Goal: Feedback & Contribution: Contribute content

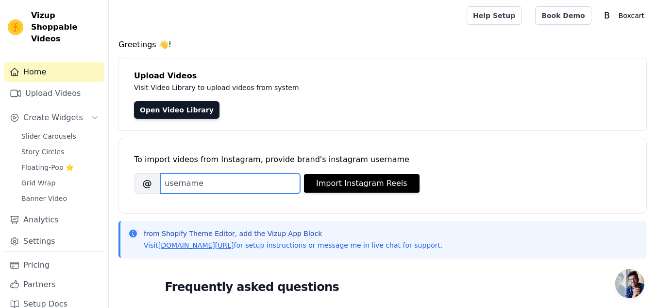
click at [206, 186] on input "Brand's Instagram Username" at bounding box center [230, 183] width 140 height 20
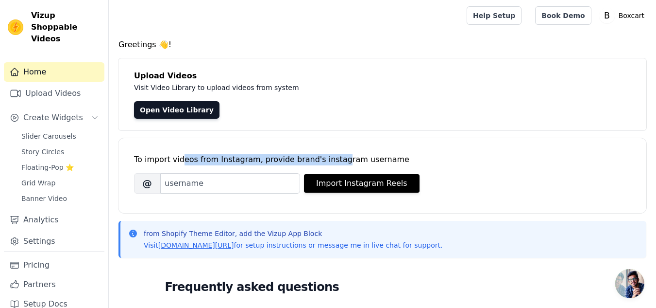
drag, startPoint x: 202, startPoint y: 160, endPoint x: 325, endPoint y: 160, distance: 122.9
click at [325, 160] on div "To import videos from Instagram, provide brand's instagram username" at bounding box center [382, 160] width 497 height 12
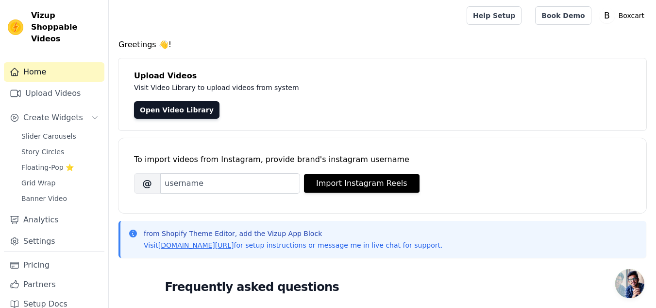
click at [496, 150] on div "To import videos from Instagram, provide brand's instagram username [PERSON_NAM…" at bounding box center [382, 167] width 497 height 59
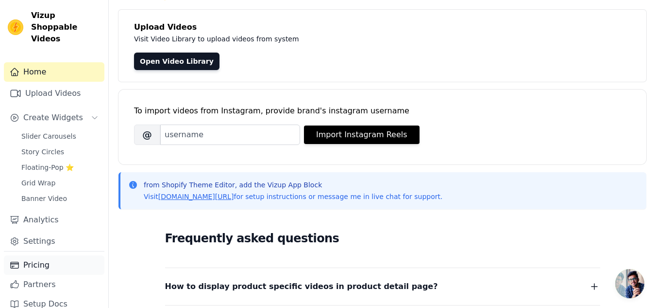
click at [44, 255] on link "Pricing" at bounding box center [54, 264] width 101 height 19
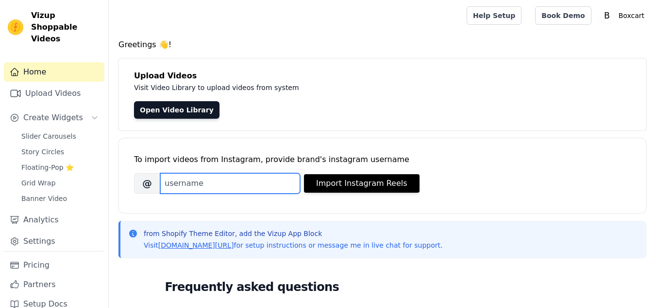
click at [210, 180] on input "Brand's Instagram Username" at bounding box center [230, 183] width 140 height 20
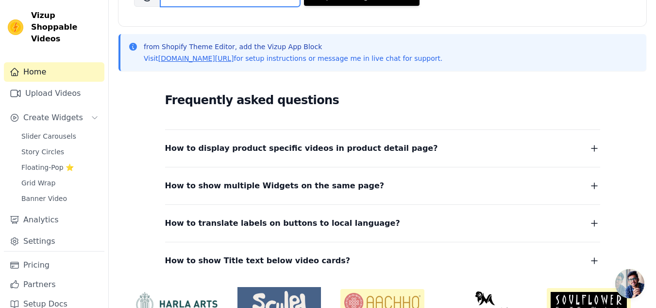
scroll to position [189, 0]
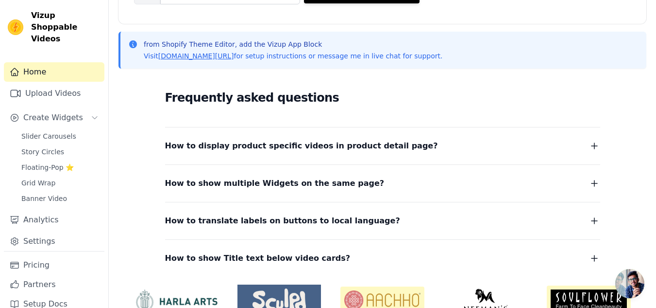
click at [592, 144] on icon "button" at bounding box center [595, 146] width 12 height 12
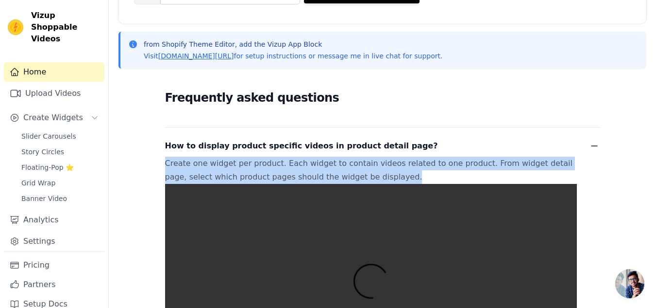
drag, startPoint x: 142, startPoint y: 157, endPoint x: 443, endPoint y: 178, distance: 301.0
click at [443, 178] on div "Frequently asked questions How to display product specific videos in product de…" at bounding box center [383, 302] width 528 height 453
click at [484, 168] on p "Create one widget per product. Each widget to contain videos related to one pro…" at bounding box center [371, 272] width 412 height 233
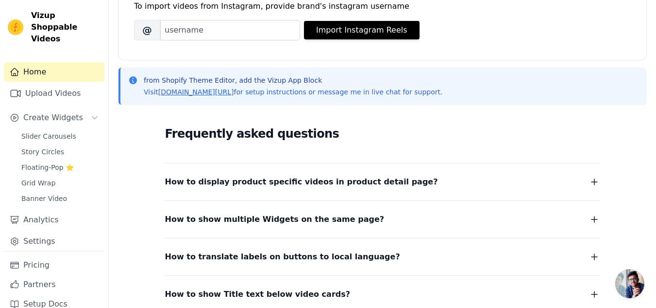
scroll to position [92, 0]
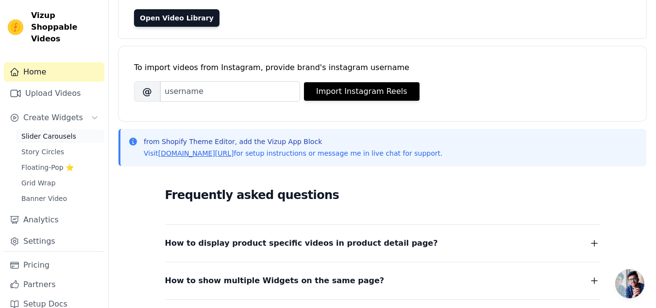
click at [34, 129] on link "Slider Carousels" at bounding box center [60, 136] width 89 height 14
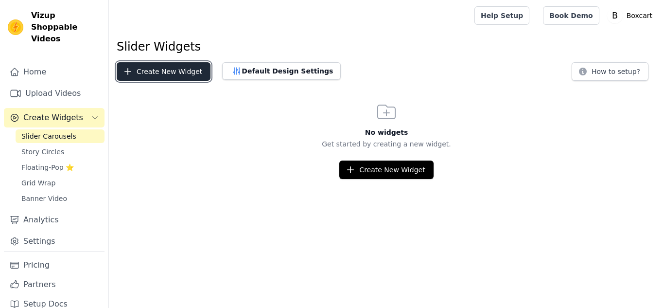
click at [167, 74] on button "Create New Widget" at bounding box center [164, 71] width 94 height 18
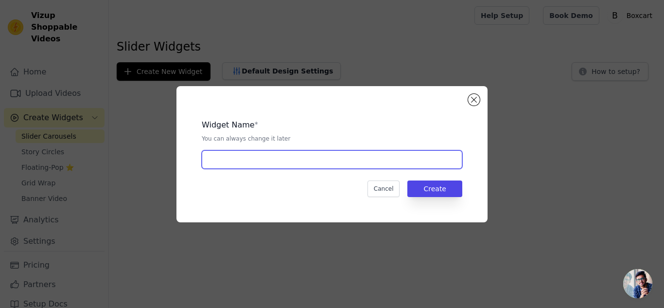
click at [291, 159] on input "text" at bounding box center [332, 159] width 260 height 18
type input "slide bar"
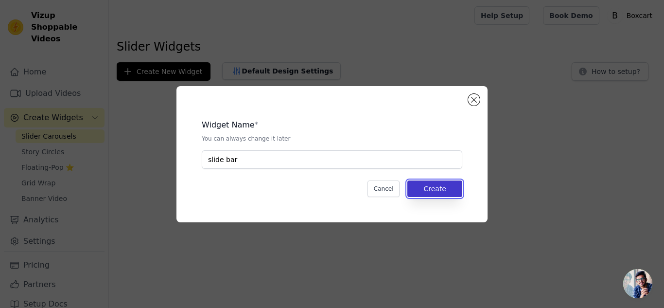
click at [428, 192] on button "Create" at bounding box center [434, 188] width 55 height 17
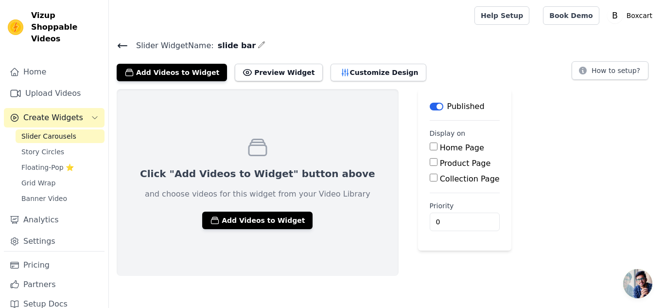
click at [440, 148] on label "Home Page" at bounding box center [462, 147] width 44 height 9
click at [429, 148] on input "Home Page" at bounding box center [433, 146] width 8 height 8
checkbox input "true"
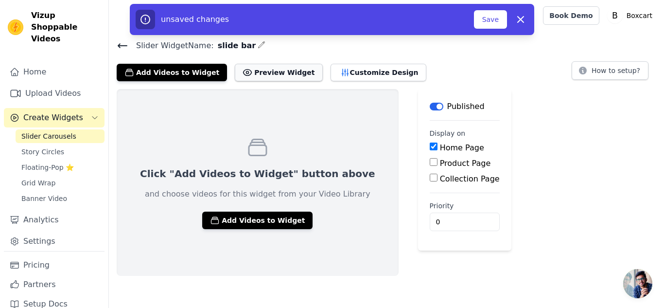
click at [260, 76] on button "Preview Widget" at bounding box center [278, 72] width 87 height 17
click at [257, 216] on button "Add Videos to Widget" at bounding box center [257, 219] width 110 height 17
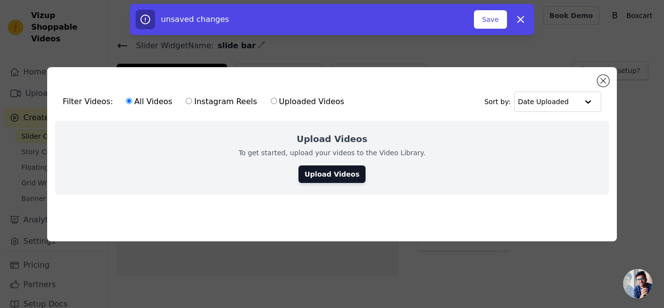
click at [194, 95] on label "Instagram Reels" at bounding box center [221, 101] width 72 height 13
click at [192, 98] on input "Instagram Reels" at bounding box center [189, 101] width 6 height 6
radio input "true"
click at [605, 75] on button "Close modal" at bounding box center [603, 81] width 12 height 12
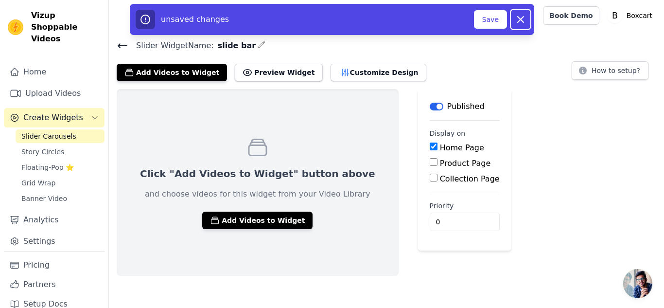
click at [522, 19] on icon "button" at bounding box center [520, 20] width 12 height 12
checkbox input "false"
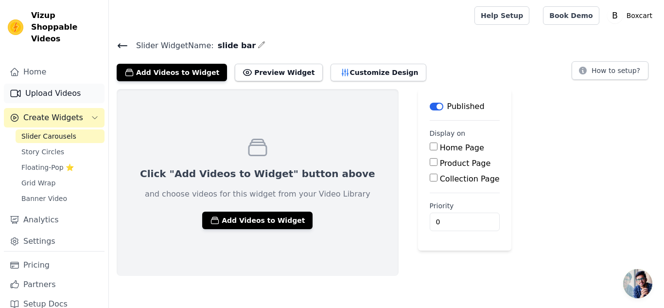
click at [60, 84] on link "Upload Videos" at bounding box center [54, 93] width 101 height 19
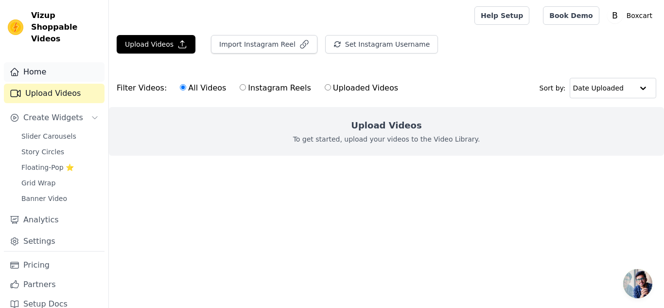
click at [17, 68] on icon "Sidebar" at bounding box center [15, 71] width 8 height 7
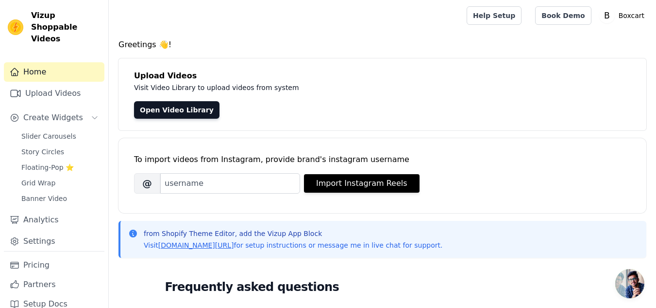
click at [239, 28] on div at bounding box center [286, 15] width 339 height 31
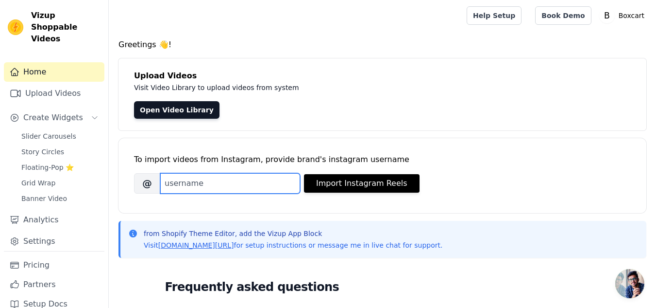
click at [193, 184] on input "Brand's Instagram Username" at bounding box center [230, 183] width 140 height 20
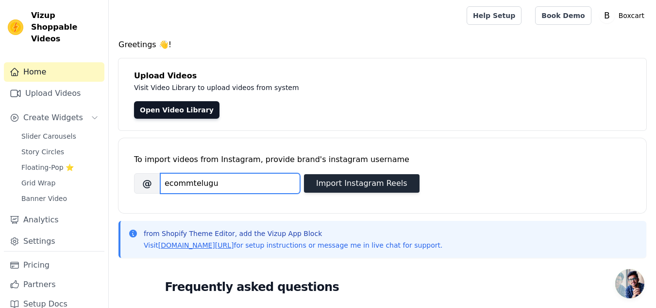
type input "ecommtelugu"
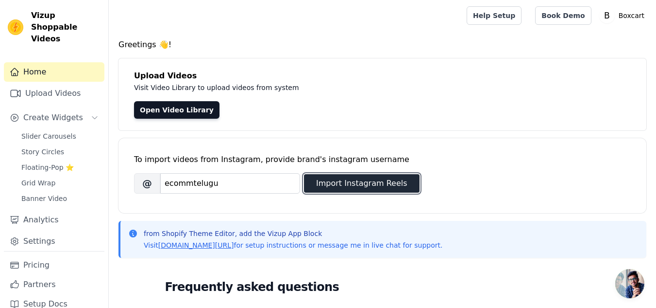
click at [404, 188] on button "Import Instagram Reels" at bounding box center [362, 183] width 116 height 18
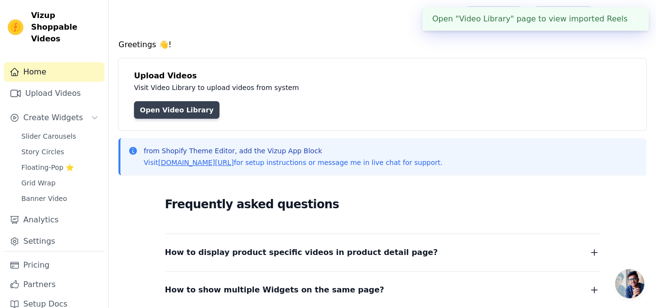
click at [179, 110] on link "Open Video Library" at bounding box center [177, 109] width 86 height 17
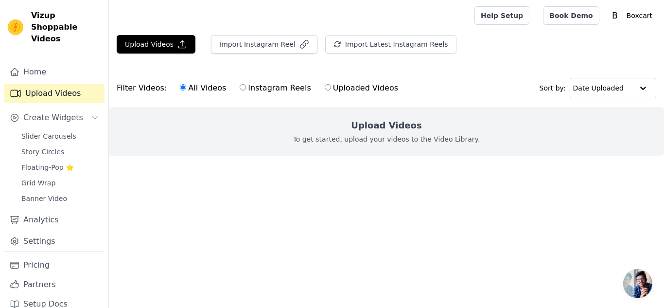
click at [437, 145] on div "Upload Videos To get started, upload your videos to the Video Library." at bounding box center [386, 131] width 555 height 49
click at [455, 148] on div "Upload Videos To get started, upload your videos to the Video Library." at bounding box center [386, 131] width 555 height 49
click at [468, 145] on div "Upload Videos To get started, upload your videos to the Video Library." at bounding box center [386, 131] width 555 height 49
click at [469, 145] on div "Upload Videos To get started, upload your videos to the Video Library." at bounding box center [386, 131] width 555 height 49
click at [468, 145] on div "Upload Videos To get started, upload your videos to the Video Library." at bounding box center [386, 131] width 555 height 49
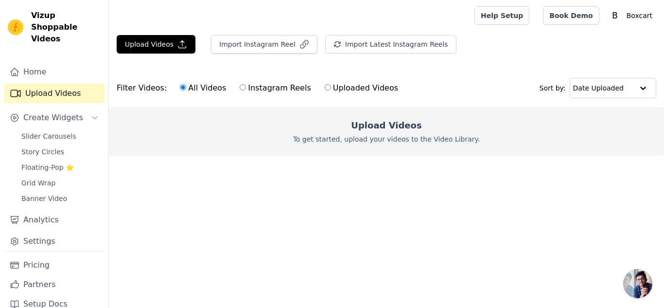
drag, startPoint x: 389, startPoint y: 206, endPoint x: 394, endPoint y: 203, distance: 6.3
click at [391, 194] on html "Vizup Shoppable Videos Home Upload Videos Create Widgets Slider Carousels Story…" at bounding box center [332, 97] width 664 height 194
drag, startPoint x: 394, startPoint y: 203, endPoint x: 396, endPoint y: 193, distance: 10.4
click at [394, 194] on main "Upload Videos Import Instagram Reel Import Latest Instagram Reels Import Latest…" at bounding box center [386, 112] width 555 height 163
click at [395, 194] on html "Vizup Shoppable Videos Home Upload Videos Create Widgets Slider Carousels Story…" at bounding box center [332, 97] width 664 height 194
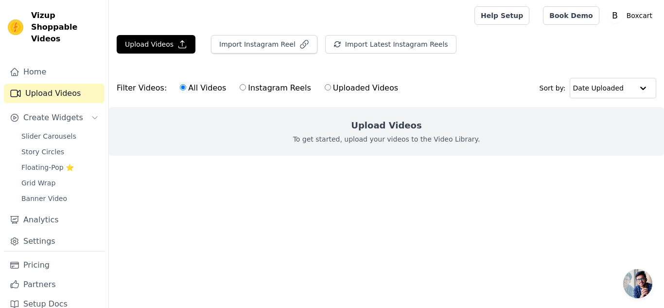
drag, startPoint x: 394, startPoint y: 205, endPoint x: 345, endPoint y: 142, distance: 79.2
click at [394, 194] on html "Vizup Shoppable Videos Home Upload Videos Create Widgets Slider Carousels Story…" at bounding box center [332, 97] width 664 height 194
click at [273, 45] on button "Import Instagram Reel" at bounding box center [264, 44] width 106 height 18
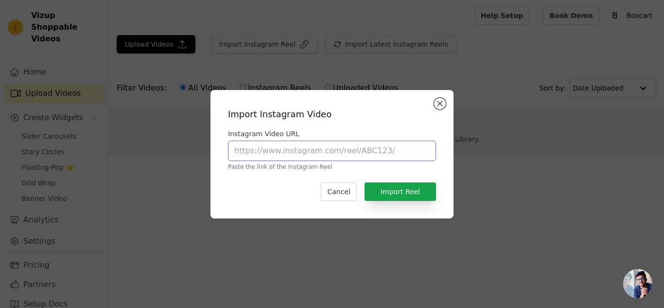
click at [308, 147] on input "Instagram Video URL" at bounding box center [332, 150] width 208 height 20
click at [448, 104] on div "Import Instagram Video Instagram Video URL Paste the link of the Instagram Reel…" at bounding box center [331, 154] width 243 height 128
click at [454, 101] on div "Import Instagram Video Instagram Video URL Paste the link of the Instagram Reel…" at bounding box center [332, 153] width 633 height 159
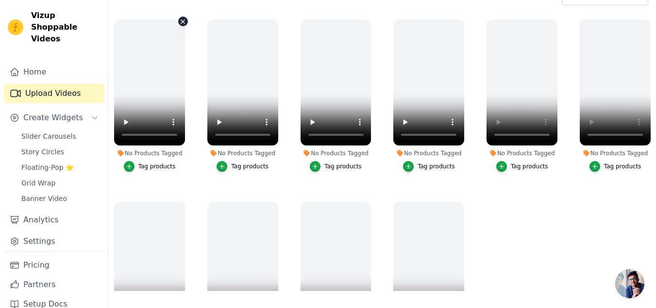
scroll to position [99, 0]
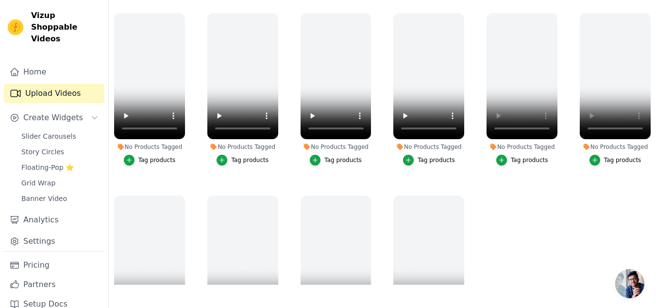
click at [552, 229] on ul "No Products Tagged Tag products No Products Tagged Tag products No Products Tag…" at bounding box center [382, 146] width 547 height 276
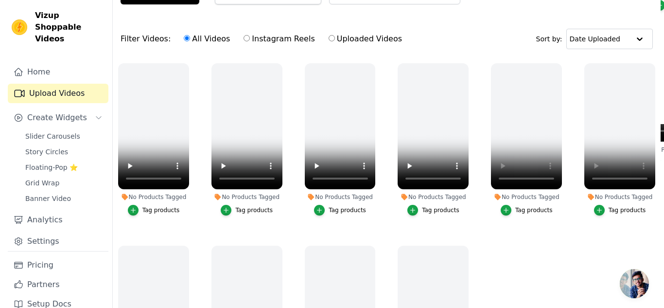
scroll to position [0, 0]
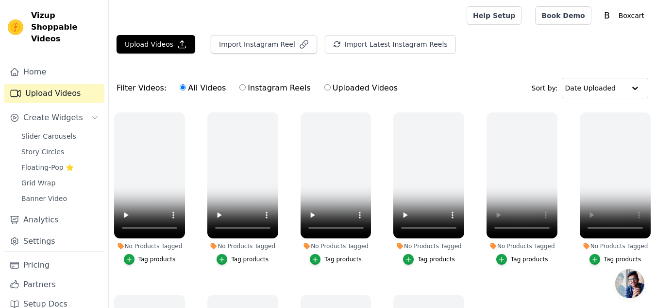
click at [240, 85] on input "Instagram Reels" at bounding box center [243, 87] width 6 height 6
radio input "true"
click at [299, 42] on icon "button" at bounding box center [304, 44] width 10 height 10
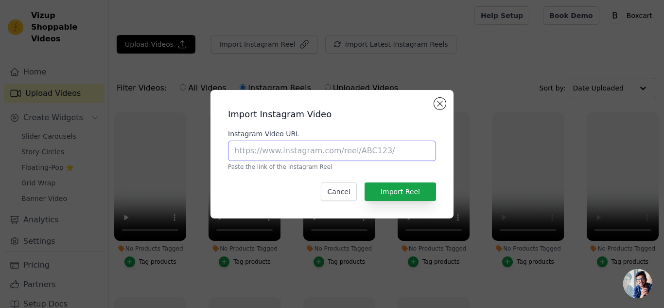
click at [298, 148] on input "Instagram Video URL" at bounding box center [332, 150] width 208 height 20
paste input "https://www.instagram.com/reel/CvhhSYZACOI/?igsh=MTRnaTRwdWFza3J1dg%3D%3D"
type input "https://www.instagram.com/reel/CvhhSYZACOI/?igsh=MTRnaTRwdWFza3J1dg%3D%3D"
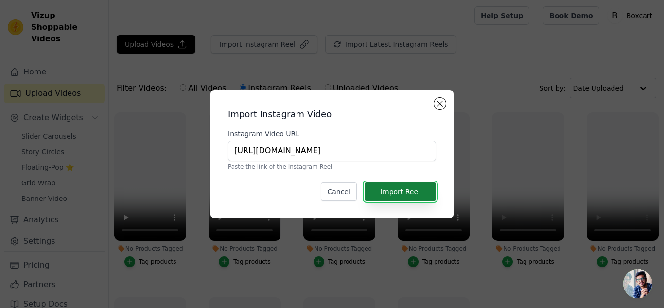
click at [394, 189] on button "Import Reel" at bounding box center [399, 191] width 71 height 18
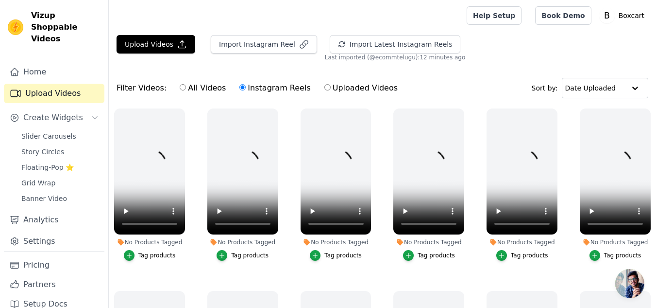
scroll to position [0, 0]
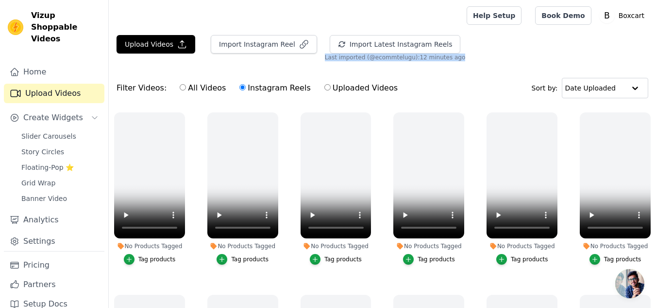
drag, startPoint x: 326, startPoint y: 58, endPoint x: 469, endPoint y: 56, distance: 142.3
click at [469, 56] on div "Upload Videos Import Instagram Reel Import Latest Instagram Reels Import Latest…" at bounding box center [382, 48] width 547 height 26
click at [463, 57] on div "Upload Videos Import Instagram Reel Import Latest Instagram Reels Import Latest…" at bounding box center [382, 48] width 547 height 26
click at [47, 84] on link "Upload Videos" at bounding box center [54, 93] width 101 height 19
click at [47, 112] on span "Create Widgets" at bounding box center [53, 118] width 60 height 12
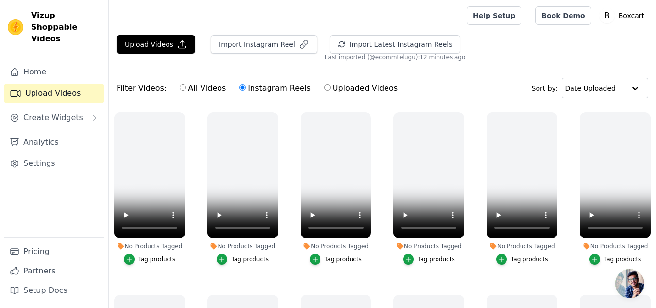
click at [41, 90] on link "Upload Videos" at bounding box center [54, 93] width 101 height 19
click at [42, 86] on link "Upload Videos" at bounding box center [54, 93] width 101 height 19
click at [143, 41] on button "Upload Videos" at bounding box center [156, 44] width 79 height 18
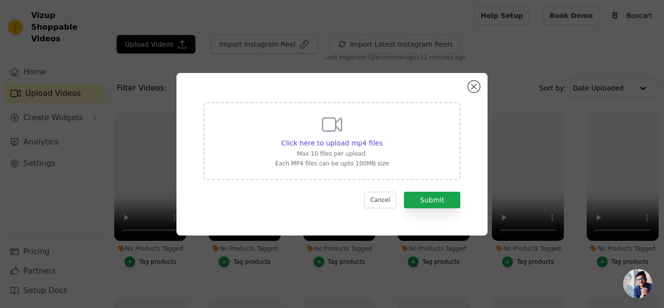
click at [348, 131] on div "Click here to upload mp4 files Max 10 files per upload. Each MP4 files can be u…" at bounding box center [332, 140] width 114 height 54
click at [382, 137] on input "Click here to upload mp4 files Max 10 files per upload. Each MP4 files can be u…" at bounding box center [382, 137] width 0 height 0
click at [476, 94] on div "Click here to upload mp4 files Max 10 files per upload. Each MP4 files can be u…" at bounding box center [331, 154] width 311 height 162
click at [481, 84] on div "Click here to upload mp4 files Max 10 files per upload. Each MP4 files can be u…" at bounding box center [331, 154] width 311 height 162
click at [473, 83] on button "Close modal" at bounding box center [474, 87] width 12 height 12
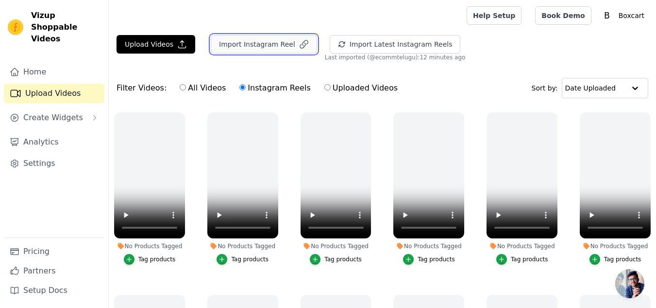
click at [280, 53] on button "Import Instagram Reel" at bounding box center [264, 44] width 106 height 18
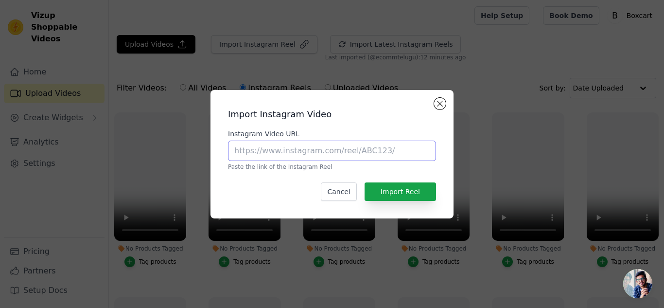
click at [317, 148] on input "Instagram Video URL" at bounding box center [332, 150] width 208 height 20
drag, startPoint x: 439, startPoint y: 102, endPoint x: 321, endPoint y: 125, distance: 119.9
click at [370, 118] on div "Import Instagram Video Instagram Video URL Paste the link of the Instagram Reel…" at bounding box center [331, 154] width 243 height 128
click at [441, 102] on button "Close modal" at bounding box center [440, 104] width 12 height 12
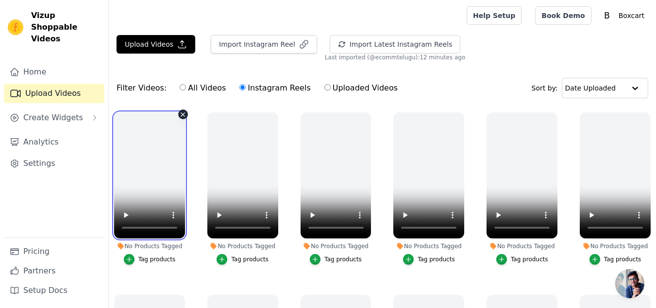
drag, startPoint x: 164, startPoint y: 166, endPoint x: 148, endPoint y: 148, distance: 24.1
click at [148, 148] on video at bounding box center [149, 175] width 71 height 126
click at [150, 146] on video at bounding box center [149, 175] width 71 height 126
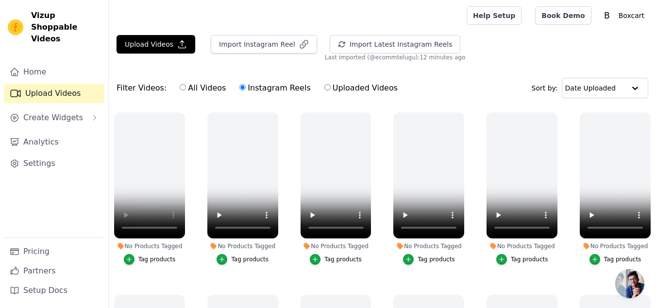
click at [641, 40] on div "Upload Videos Import Instagram Reel Import Latest Instagram Reels Import Latest…" at bounding box center [382, 48] width 547 height 26
